Goal: Task Accomplishment & Management: Complete application form

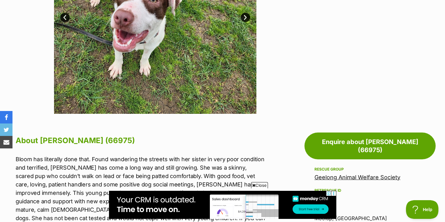
click at [246, 22] on link "Next" at bounding box center [245, 17] width 9 height 9
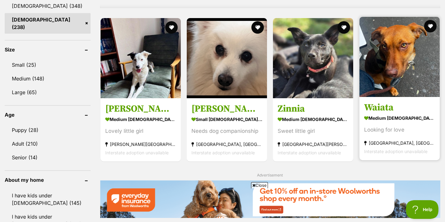
click at [405, 81] on img at bounding box center [399, 57] width 80 height 80
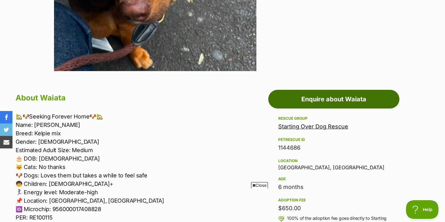
scroll to position [270, 0]
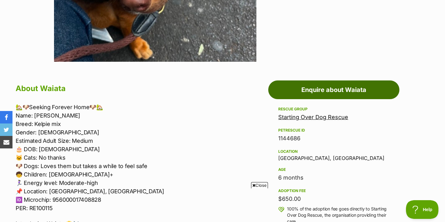
click at [311, 91] on link "Enquire about Waiata" at bounding box center [333, 90] width 131 height 19
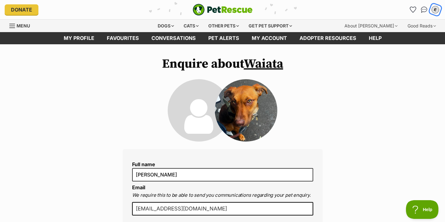
click at [435, 12] on div "E" at bounding box center [435, 10] width 8 height 8
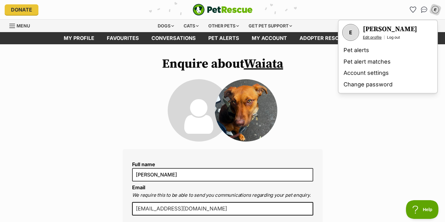
click at [368, 38] on link "Edit profile" at bounding box center [372, 37] width 19 height 5
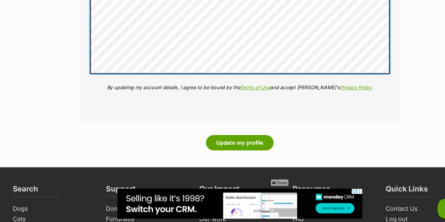
scroll to position [919, 0]
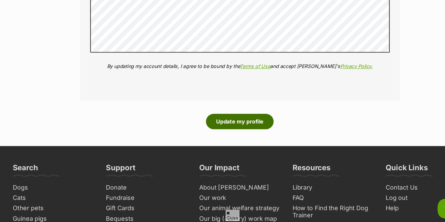
click at [218, 132] on button "Update my profile" at bounding box center [222, 129] width 63 height 14
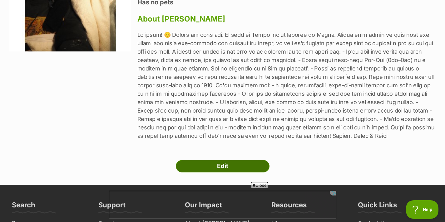
click at [227, 168] on link "Edit" at bounding box center [223, 166] width 94 height 12
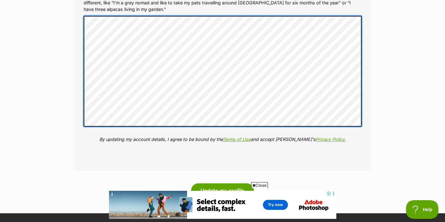
scroll to position [814, 0]
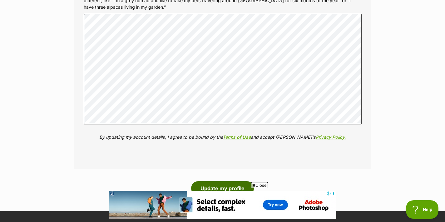
click at [229, 185] on button "Update my profile" at bounding box center [222, 188] width 63 height 14
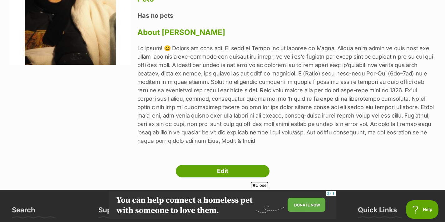
scroll to position [118, 0]
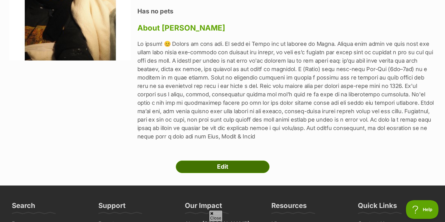
click at [220, 165] on link "Edit" at bounding box center [223, 167] width 94 height 12
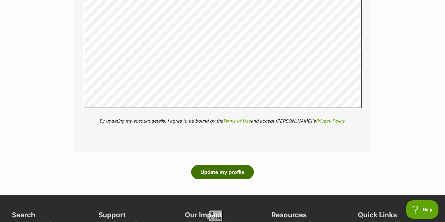
click at [231, 178] on button "Update my profile" at bounding box center [222, 172] width 63 height 14
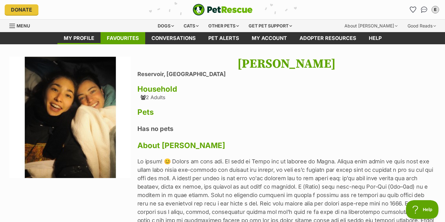
click at [136, 40] on link "Favourites" at bounding box center [123, 38] width 45 height 12
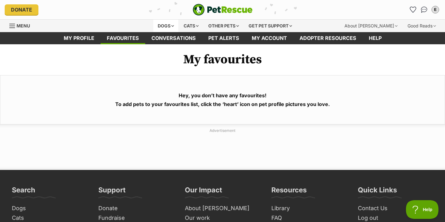
click at [168, 22] on div "Dogs" at bounding box center [165, 26] width 25 height 12
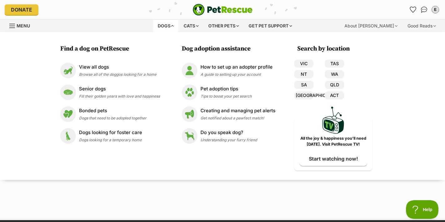
click at [45, 198] on div at bounding box center [222, 175] width 445 height 78
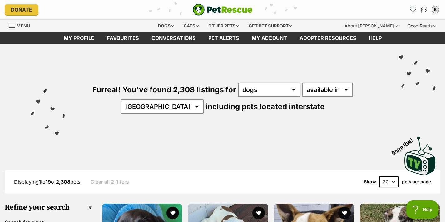
click at [329, 98] on div "Furreal! You've found 2,308 listings for any type of pet cats dogs other pets a…" at bounding box center [222, 87] width 426 height 87
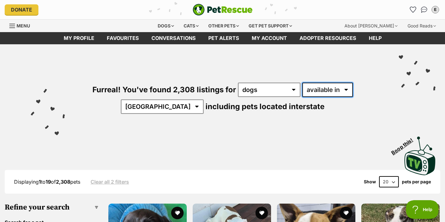
click at [320, 90] on select "available in located in" at bounding box center [327, 90] width 51 height 14
select select "disabled"
click at [302, 83] on select "available in located in" at bounding box center [327, 90] width 51 height 14
click at [159, 115] on div "Furreal! You've found 2,308 listings for any type of pet cats dogs other pets a…" at bounding box center [222, 87] width 426 height 87
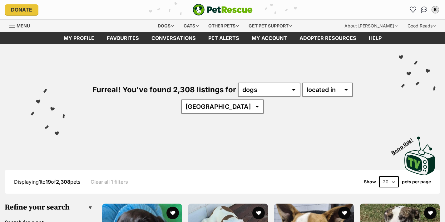
click at [226, 105] on select "[GEOGRAPHIC_DATA] [GEOGRAPHIC_DATA] [GEOGRAPHIC_DATA] [GEOGRAPHIC_DATA] SA [GEO…" at bounding box center [222, 107] width 83 height 14
select select "VIC"
click at [200, 100] on select "[GEOGRAPHIC_DATA] [GEOGRAPHIC_DATA] [GEOGRAPHIC_DATA] [GEOGRAPHIC_DATA] SA [GEO…" at bounding box center [222, 107] width 83 height 14
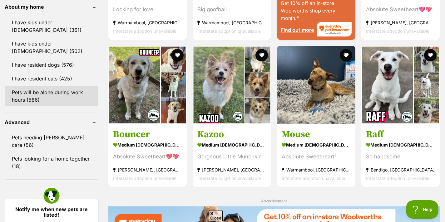
click at [39, 86] on link "Pets will be alone during work hours (586)" at bounding box center [52, 96] width 94 height 21
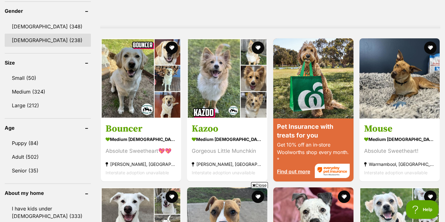
click at [29, 39] on link "[DEMOGRAPHIC_DATA] (238)" at bounding box center [48, 40] width 86 height 13
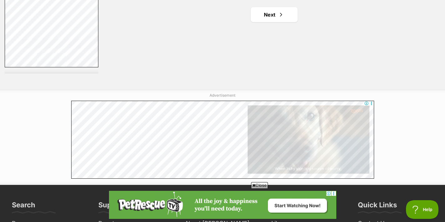
scroll to position [1219, 0]
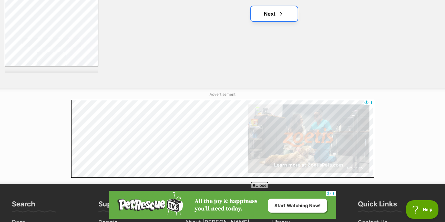
click at [282, 12] on span "Next page" at bounding box center [281, 13] width 6 height 7
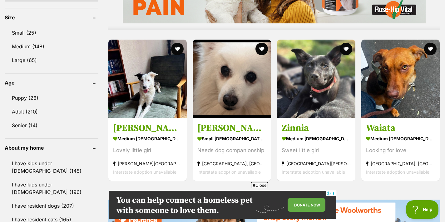
scroll to position [569, 0]
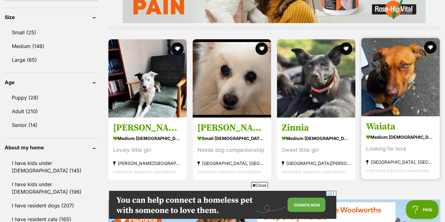
click at [386, 127] on h3 "Waiata" at bounding box center [400, 127] width 69 height 12
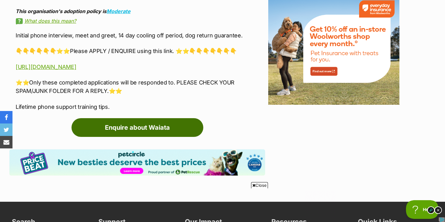
click at [103, 128] on link "Enquire about Waiata" at bounding box center [137, 127] width 132 height 19
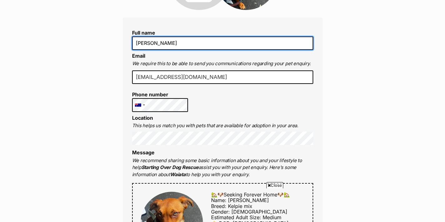
click at [163, 48] on input "[PERSON_NAME]" at bounding box center [222, 43] width 181 height 13
type input "[PERSON_NAME]"
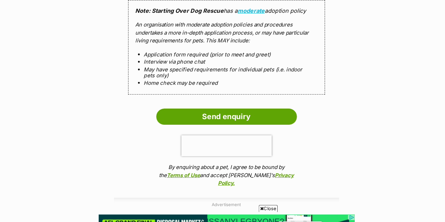
scroll to position [636, 0]
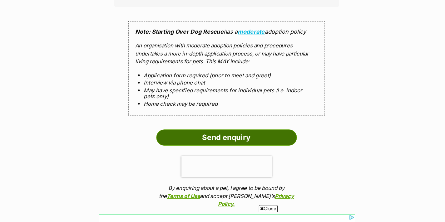
click at [193, 121] on input "Send enquiry" at bounding box center [222, 122] width 125 height 14
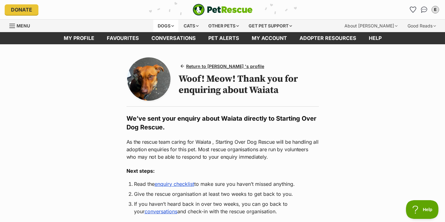
click at [160, 25] on div "Dogs" at bounding box center [165, 26] width 25 height 12
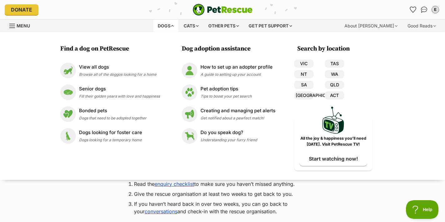
click at [121, 10] on div "Donate" at bounding box center [77, 9] width 145 height 11
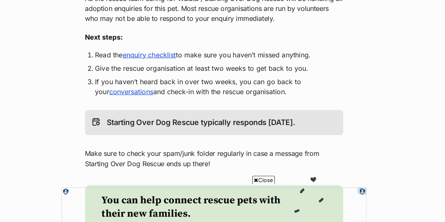
scroll to position [96, 0]
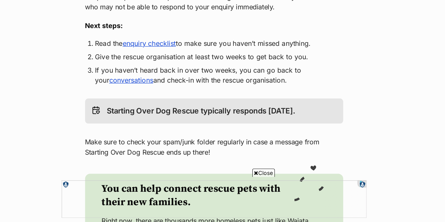
click at [175, 91] on link "enquiry checklist" at bounding box center [174, 89] width 40 height 6
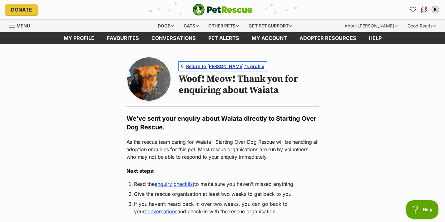
click at [206, 65] on span "Return to [PERSON_NAME] 's profile" at bounding box center [225, 66] width 78 height 7
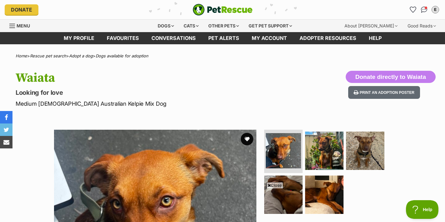
scroll to position [115, 0]
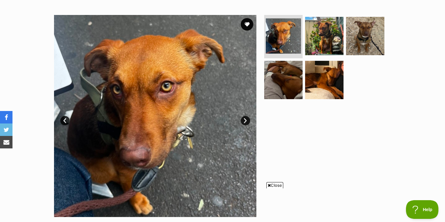
click at [248, 121] on link "Next" at bounding box center [245, 120] width 9 height 9
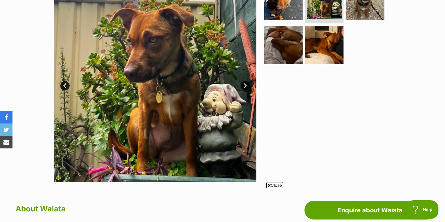
scroll to position [0, 0]
click at [248, 86] on link "Next" at bounding box center [245, 85] width 9 height 9
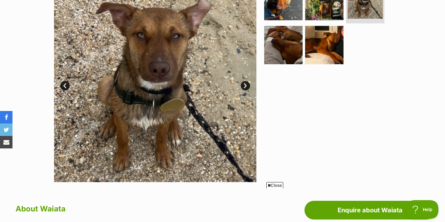
click at [248, 86] on link "Next" at bounding box center [245, 85] width 9 height 9
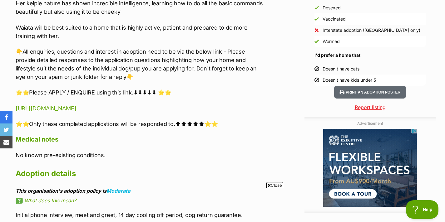
scroll to position [582, 0]
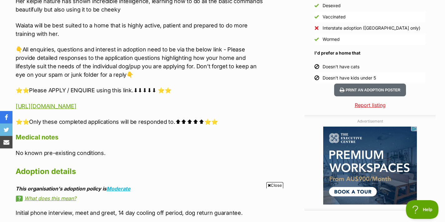
click at [61, 110] on p "https://www.startingoverdogrescue.org.au/adoption-application-form/" at bounding box center [140, 106] width 249 height 8
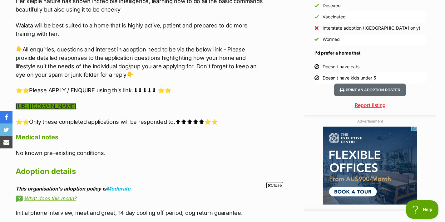
click at [57, 103] on link "https://www.startingoverdogrescue.org.au/adoption-application-form/" at bounding box center [46, 106] width 61 height 7
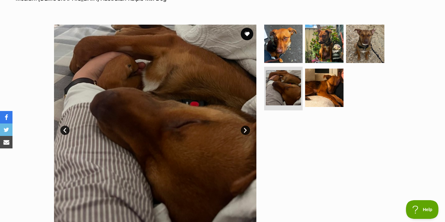
scroll to position [0, 0]
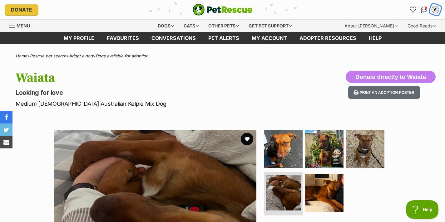
click at [434, 12] on div "E" at bounding box center [435, 10] width 8 height 8
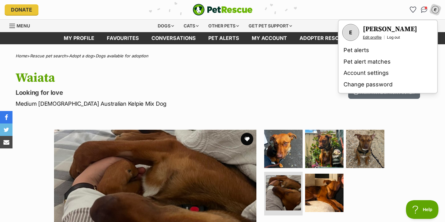
click at [369, 39] on link "Edit profile" at bounding box center [372, 37] width 19 height 5
